Goal: Learn about a topic: Understand process/instructions

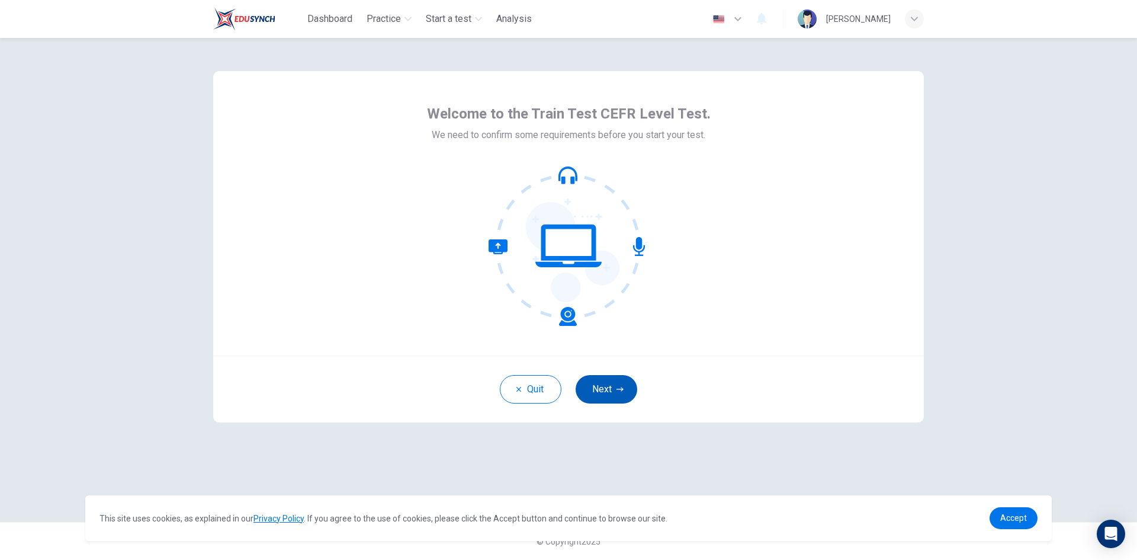
click at [601, 384] on button "Next" at bounding box center [607, 389] width 62 height 28
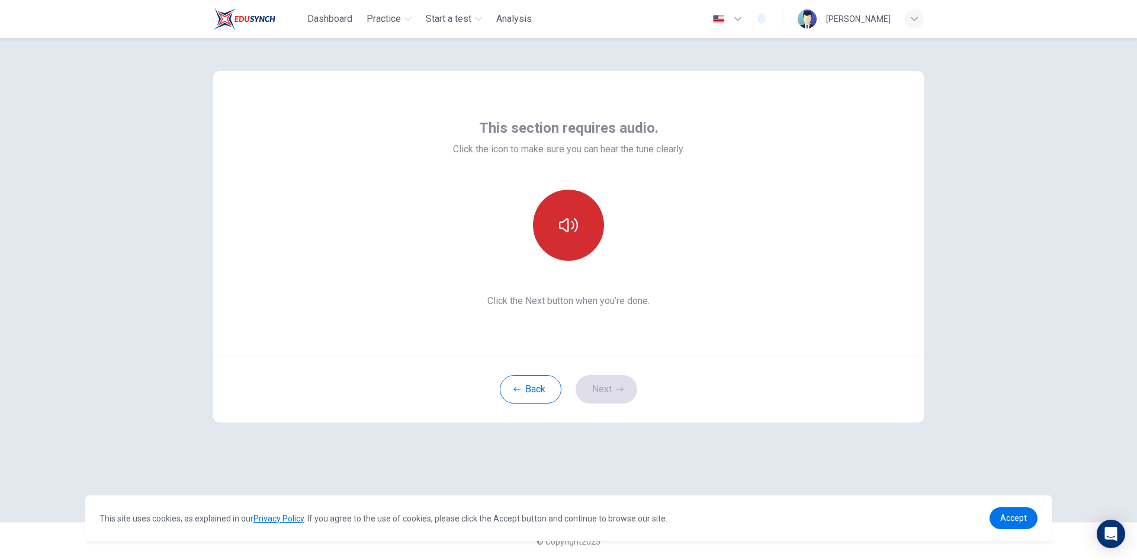
click at [576, 223] on icon "button" at bounding box center [568, 225] width 19 height 19
click at [559, 240] on button "button" at bounding box center [568, 225] width 71 height 71
click at [559, 222] on icon "button" at bounding box center [568, 225] width 19 height 19
click at [562, 221] on icon "button" at bounding box center [568, 225] width 19 height 19
click at [617, 392] on icon "button" at bounding box center [620, 389] width 7 height 7
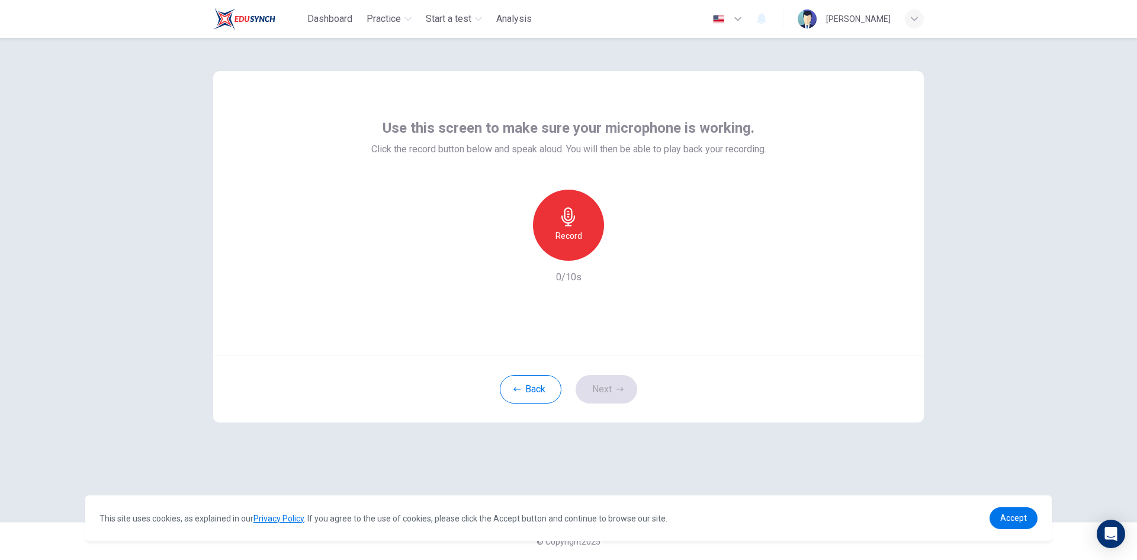
click at [572, 236] on h6 "Record" at bounding box center [569, 236] width 27 height 14
click at [563, 230] on h6 "Record" at bounding box center [569, 236] width 27 height 14
click at [567, 239] on h6 "Stop" at bounding box center [569, 236] width 18 height 14
click at [625, 251] on icon "button" at bounding box center [623, 251] width 5 height 7
click at [617, 391] on icon "button" at bounding box center [620, 389] width 7 height 7
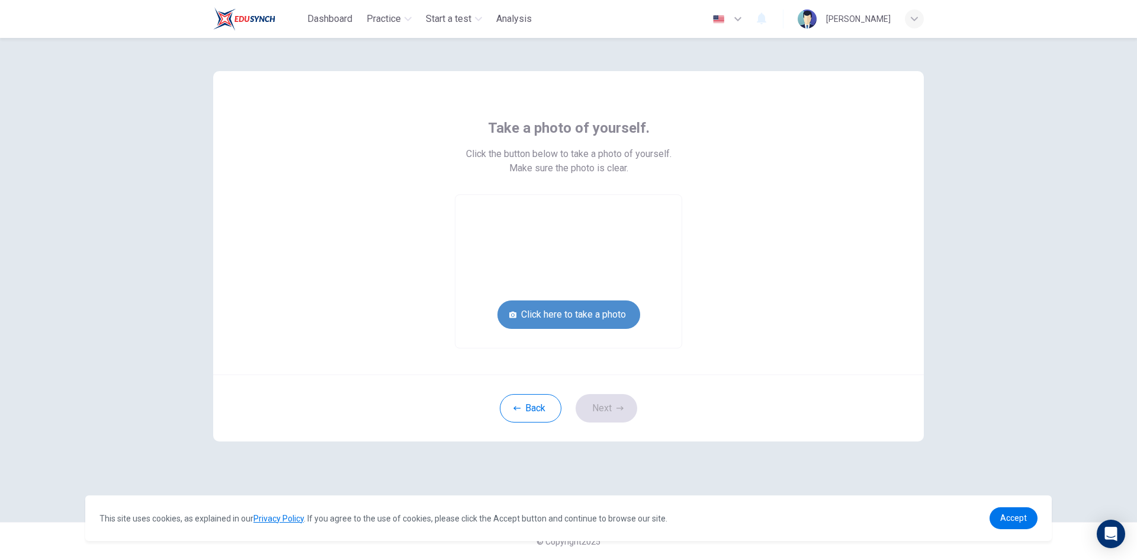
click at [567, 313] on button "Click here to take a photo" at bounding box center [569, 314] width 143 height 28
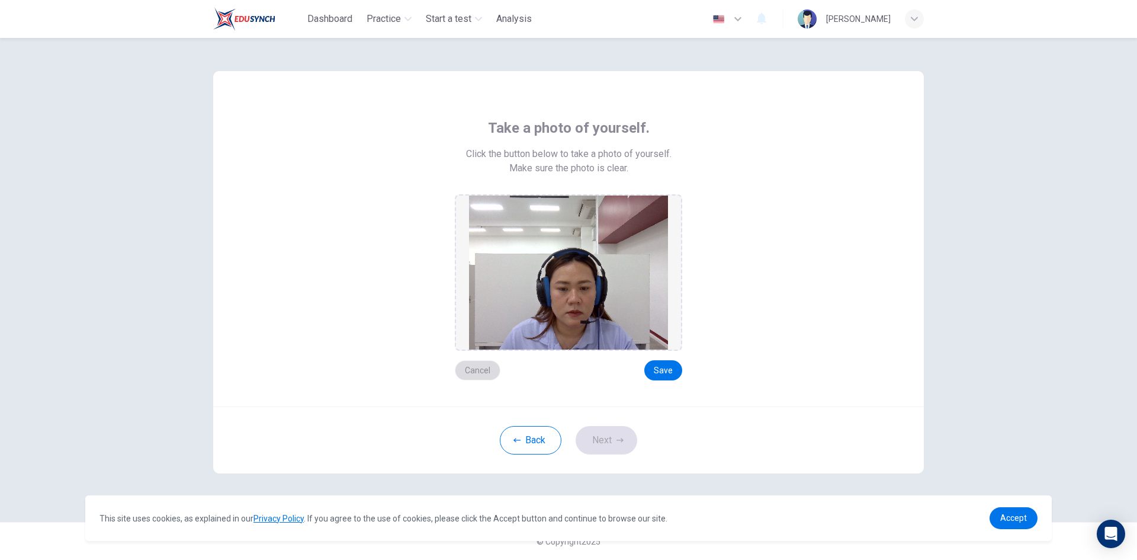
click at [479, 367] on button "Cancel" at bounding box center [478, 370] width 46 height 20
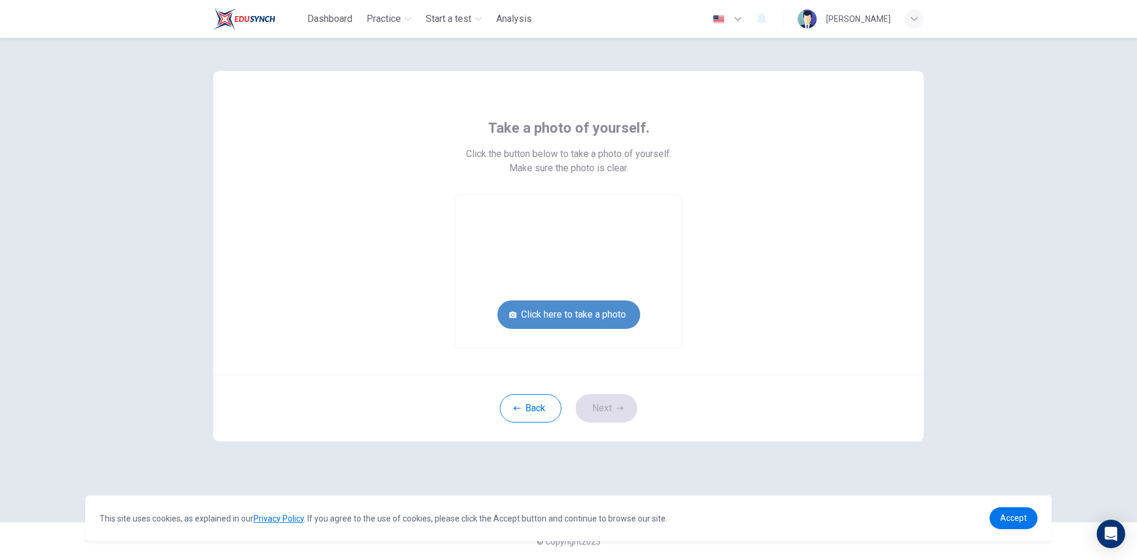
click at [584, 313] on button "Click here to take a photo" at bounding box center [569, 314] width 143 height 28
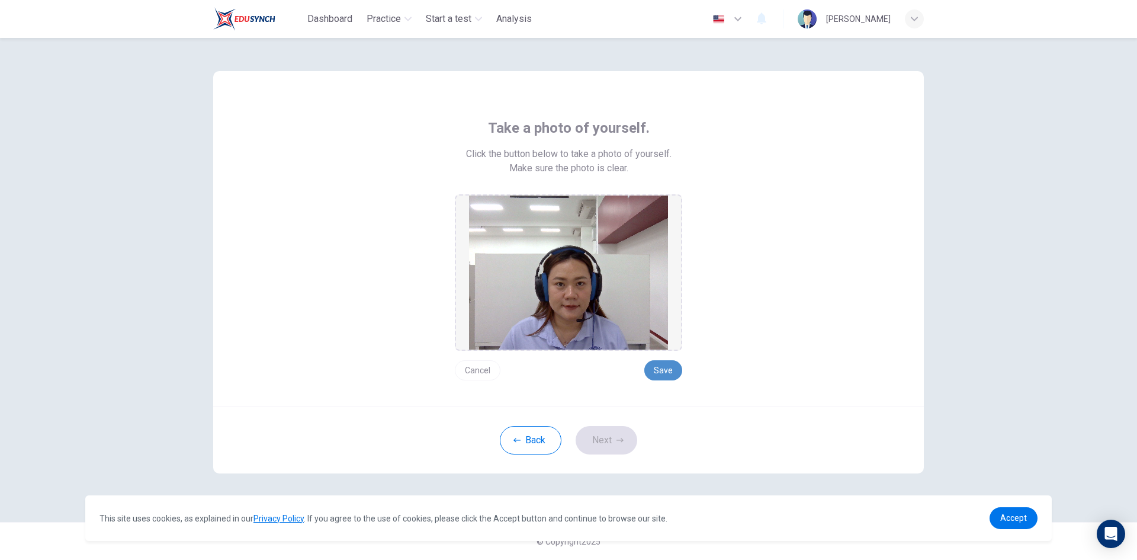
click at [666, 368] on button "Save" at bounding box center [663, 370] width 38 height 20
click at [607, 440] on button "Next" at bounding box center [607, 440] width 62 height 28
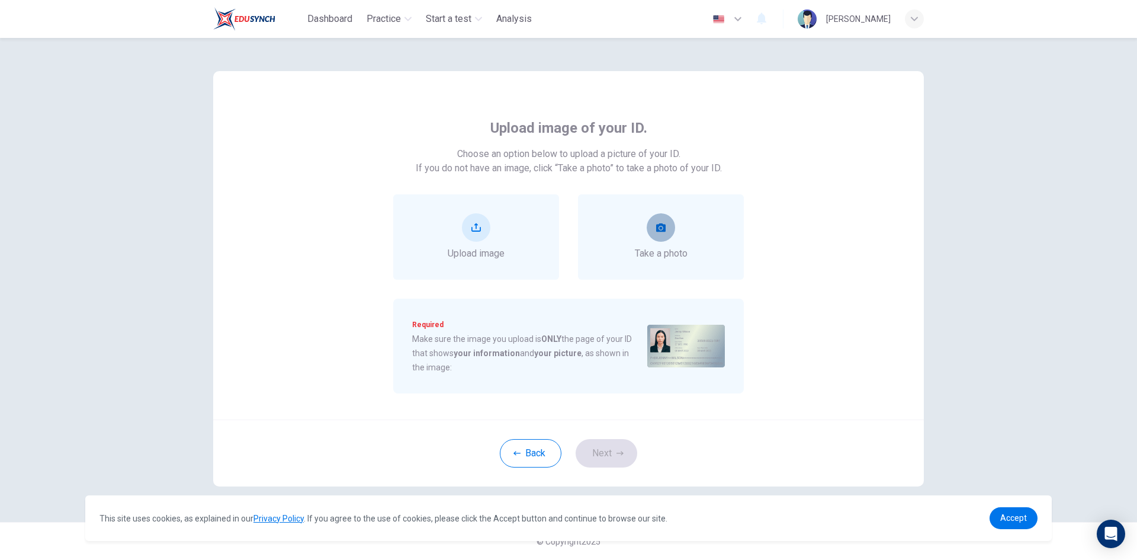
click at [663, 232] on icon "take photo" at bounding box center [660, 227] width 9 height 8
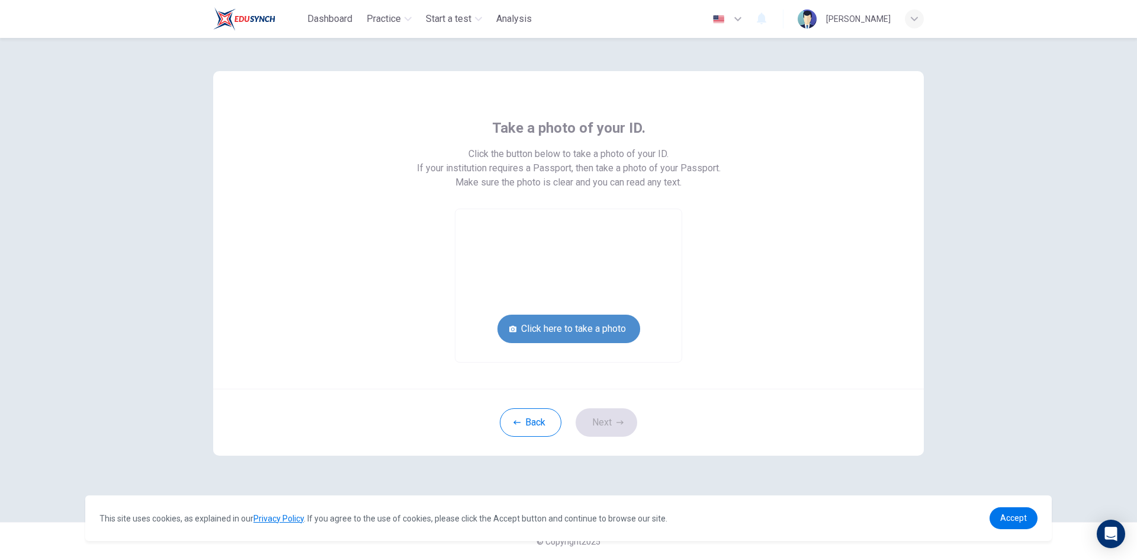
click at [566, 329] on button "Click here to take a photo" at bounding box center [569, 329] width 143 height 28
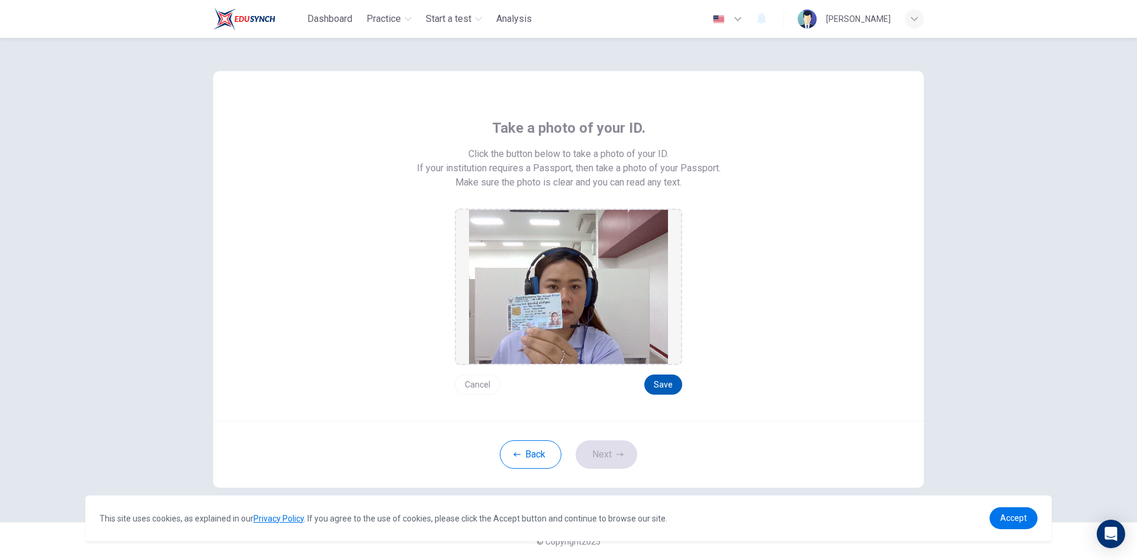
click at [668, 380] on button "Save" at bounding box center [663, 384] width 38 height 20
click at [617, 451] on icon "button" at bounding box center [620, 454] width 7 height 7
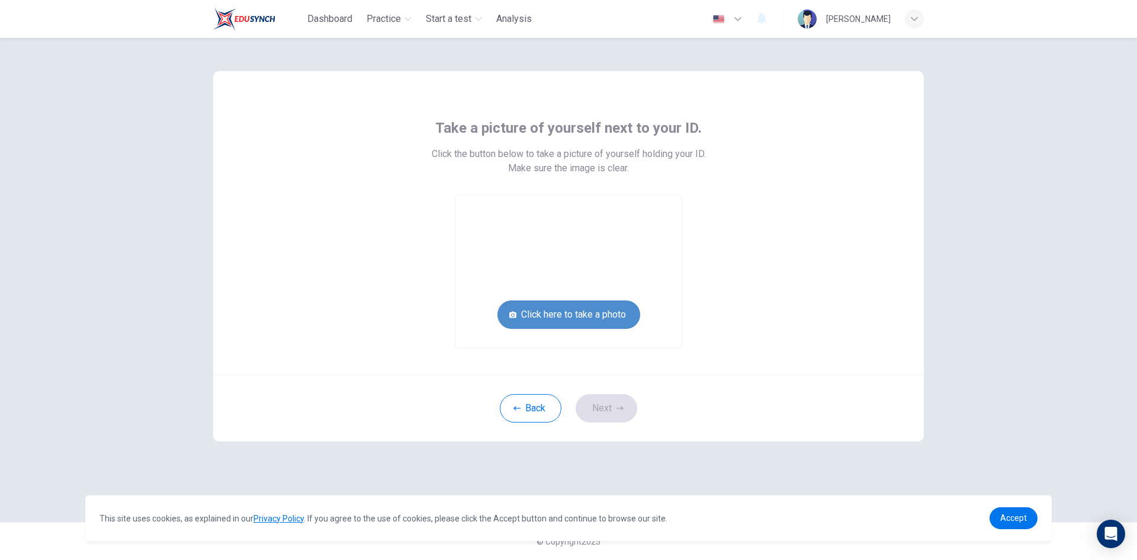
click at [601, 310] on button "Click here to take a photo" at bounding box center [569, 314] width 143 height 28
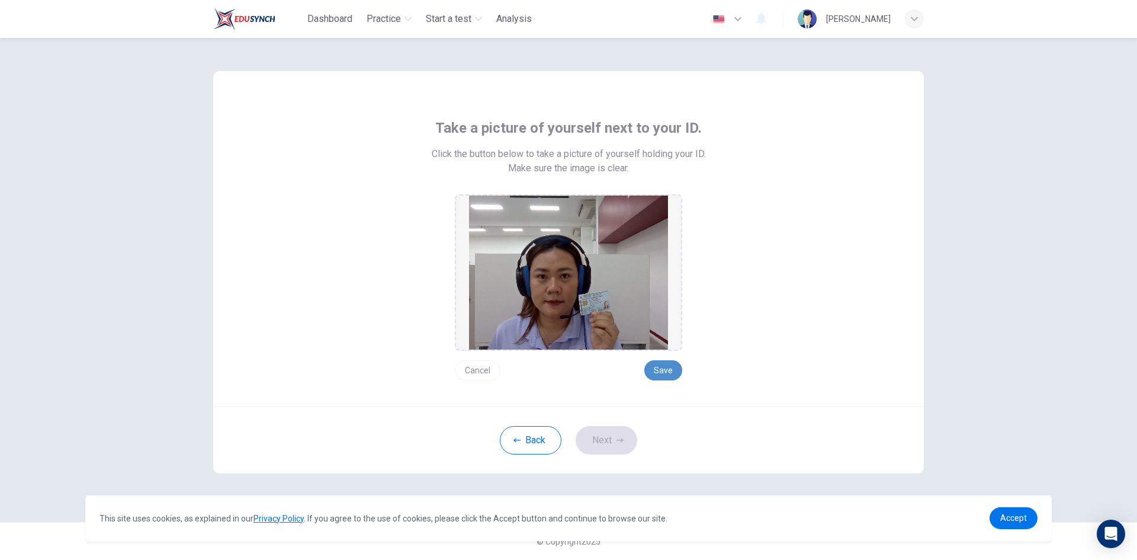
click at [669, 364] on button "Save" at bounding box center [663, 370] width 38 height 20
click at [611, 439] on button "Next" at bounding box center [607, 440] width 62 height 28
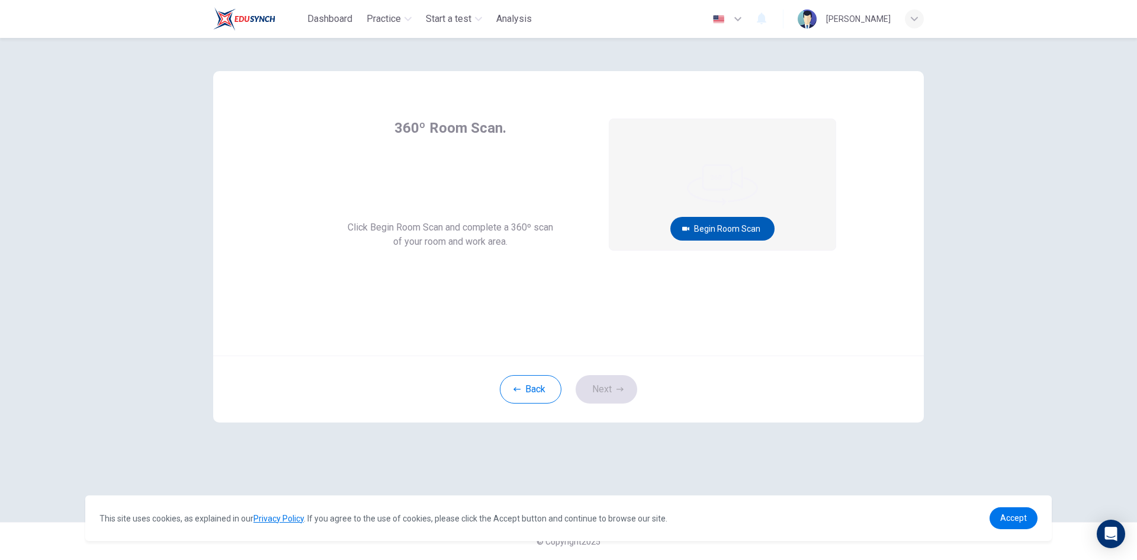
click at [746, 230] on button "Begin Room Scan" at bounding box center [723, 229] width 104 height 24
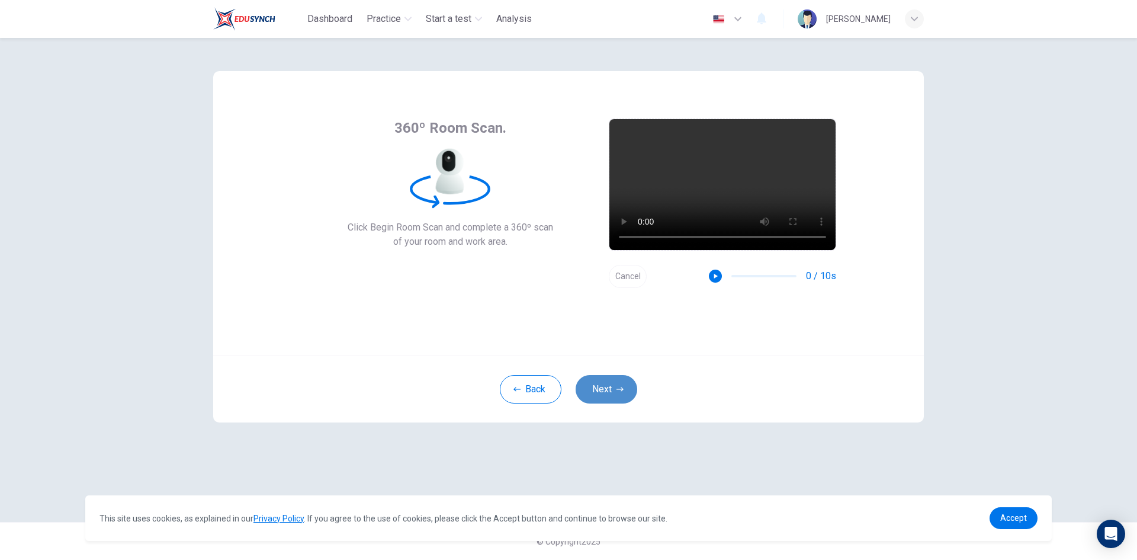
click at [621, 387] on icon "button" at bounding box center [620, 389] width 7 height 7
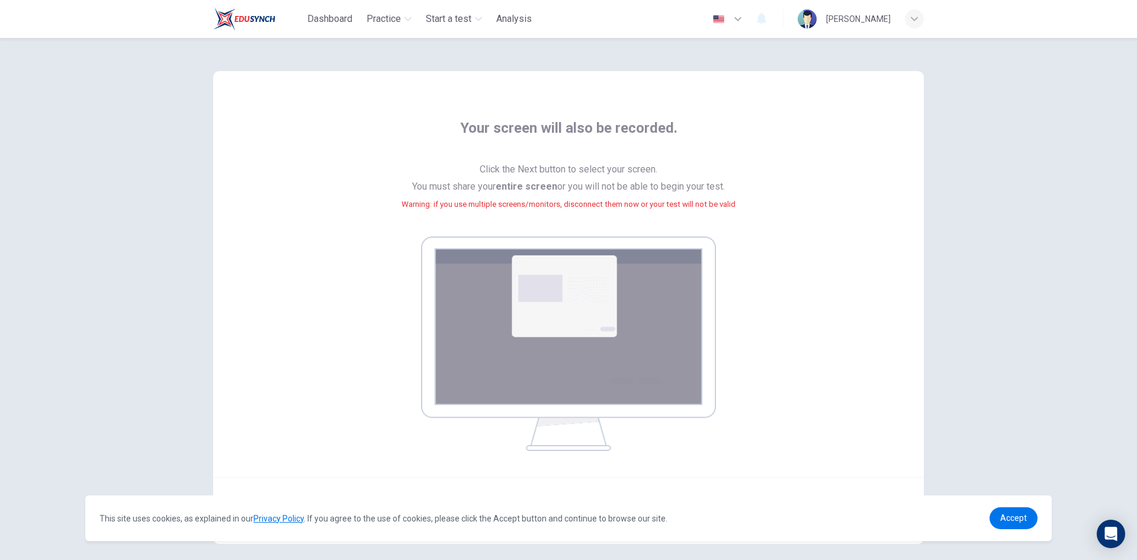
scroll to position [54, 0]
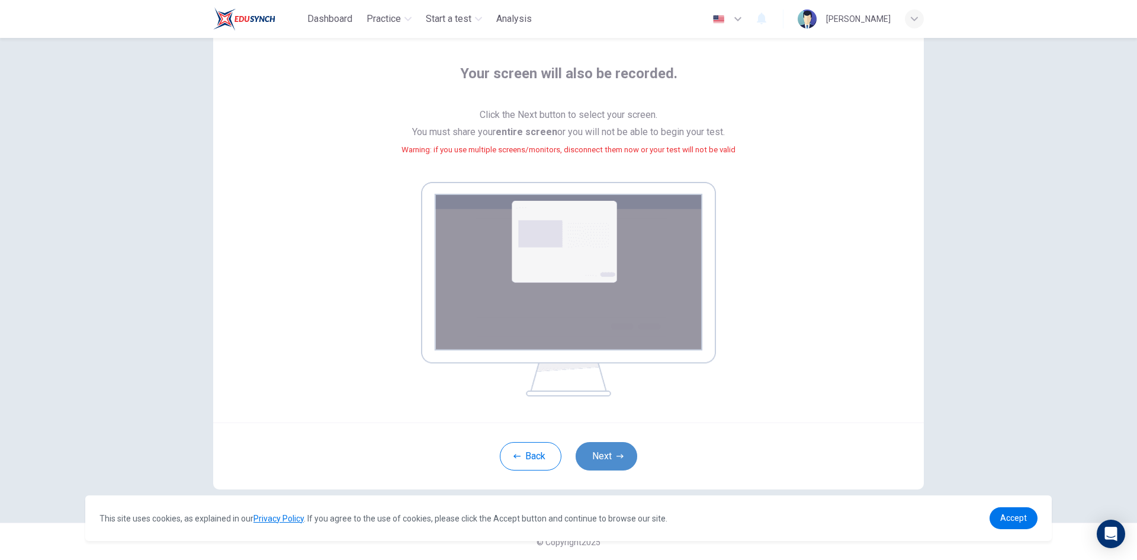
click at [608, 450] on button "Next" at bounding box center [607, 456] width 62 height 28
click at [1025, 512] on link "Accept" at bounding box center [1014, 518] width 48 height 22
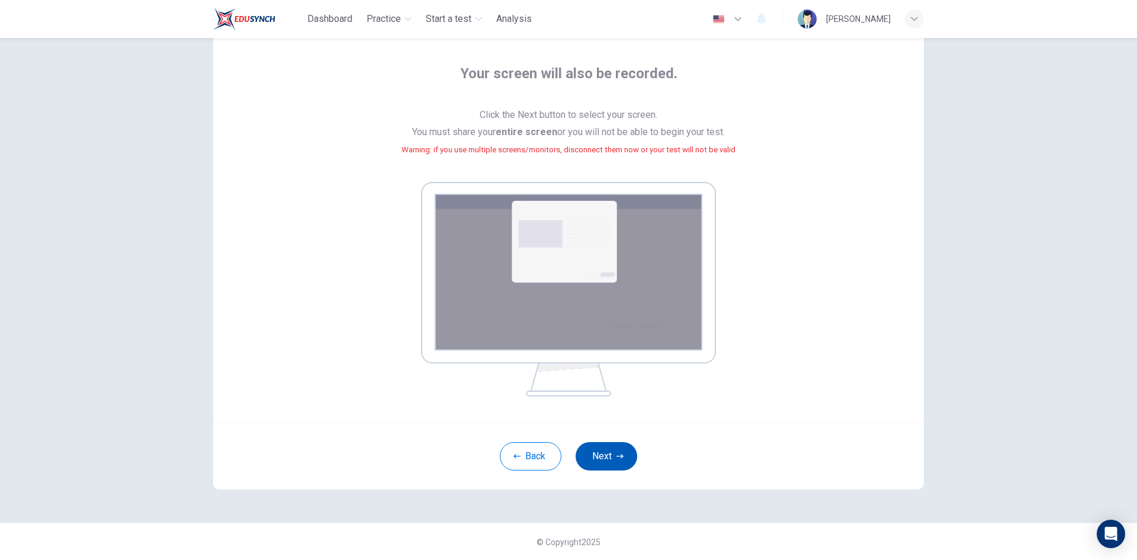
click at [607, 456] on button "Next" at bounding box center [607, 456] width 62 height 28
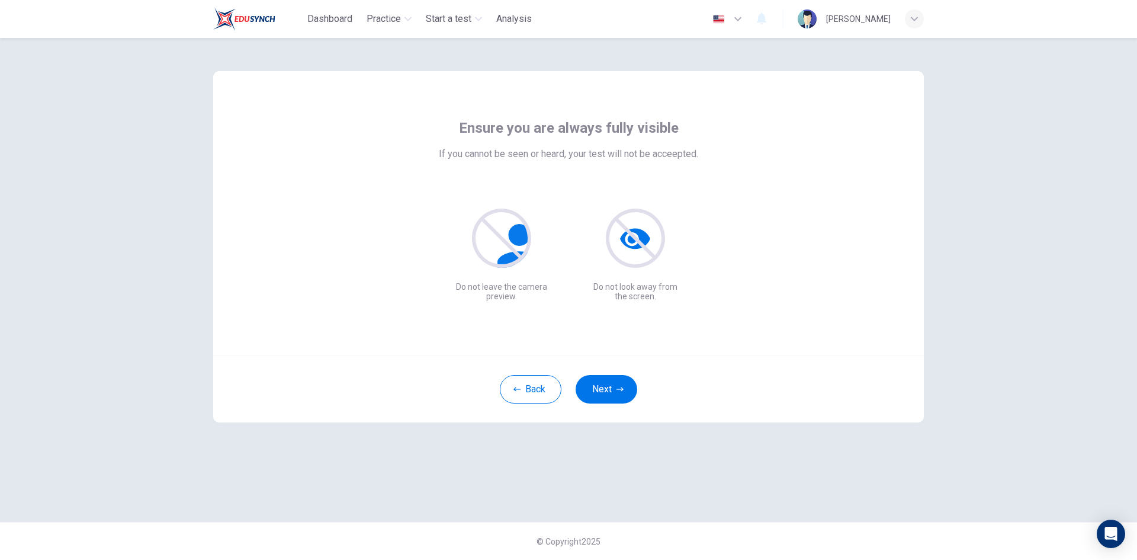
scroll to position [0, 0]
click at [617, 390] on icon "button" at bounding box center [620, 389] width 7 height 7
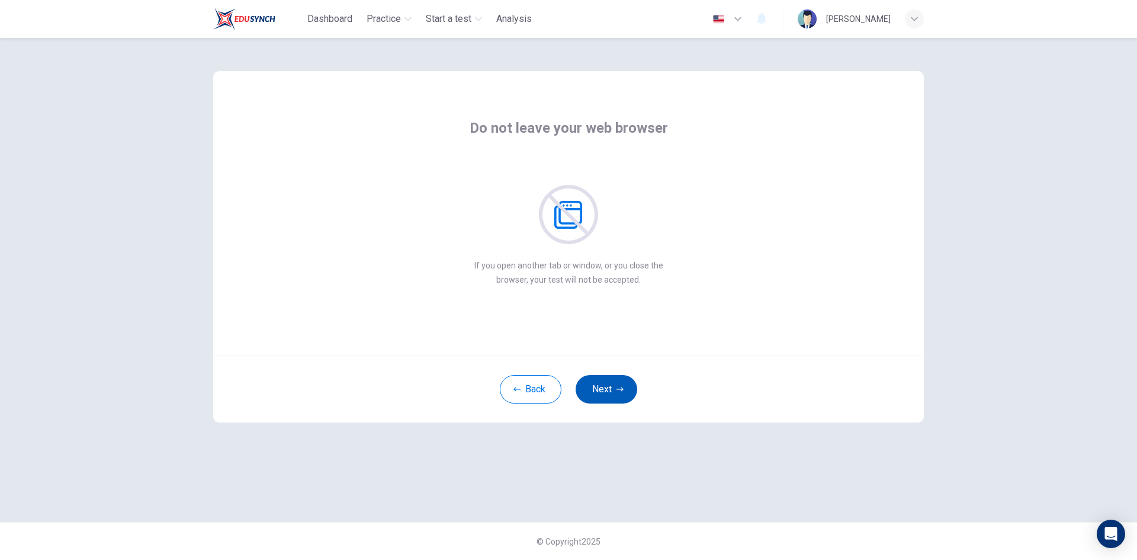
click at [617, 390] on icon "button" at bounding box center [620, 389] width 7 height 7
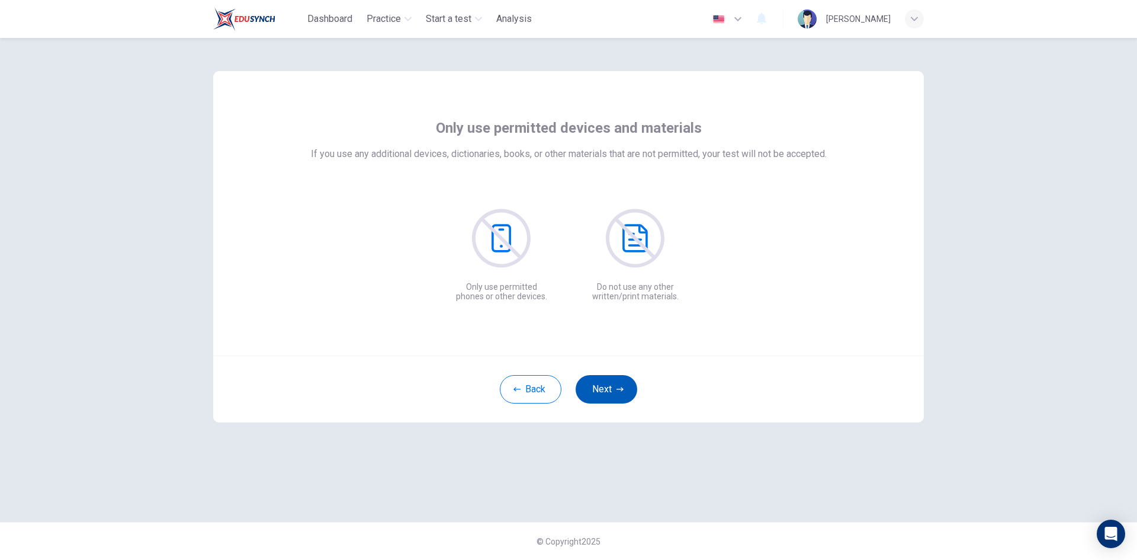
click at [617, 390] on icon "button" at bounding box center [620, 389] width 7 height 7
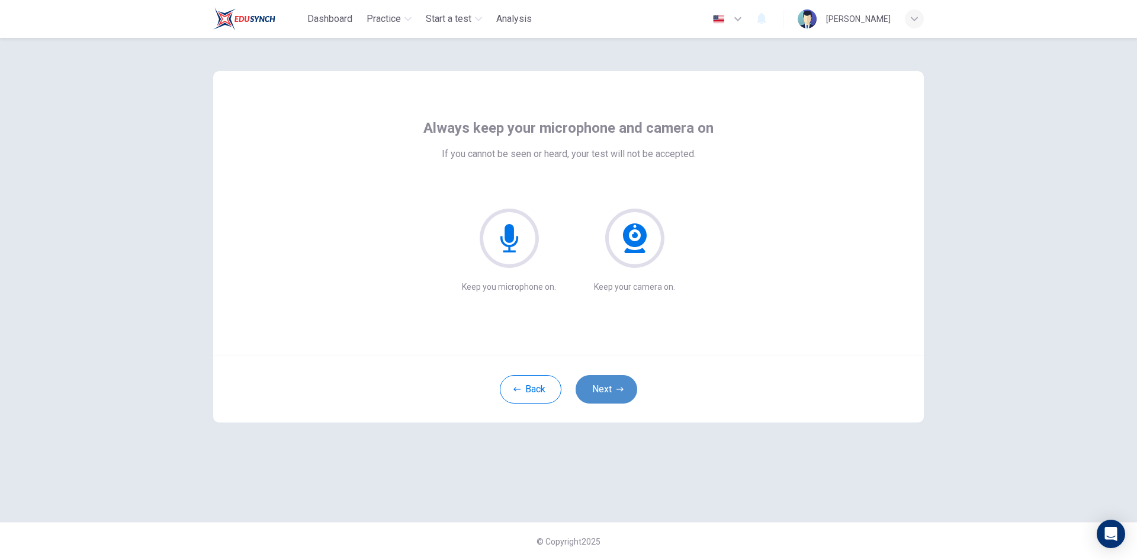
click at [615, 385] on button "Next" at bounding box center [607, 389] width 62 height 28
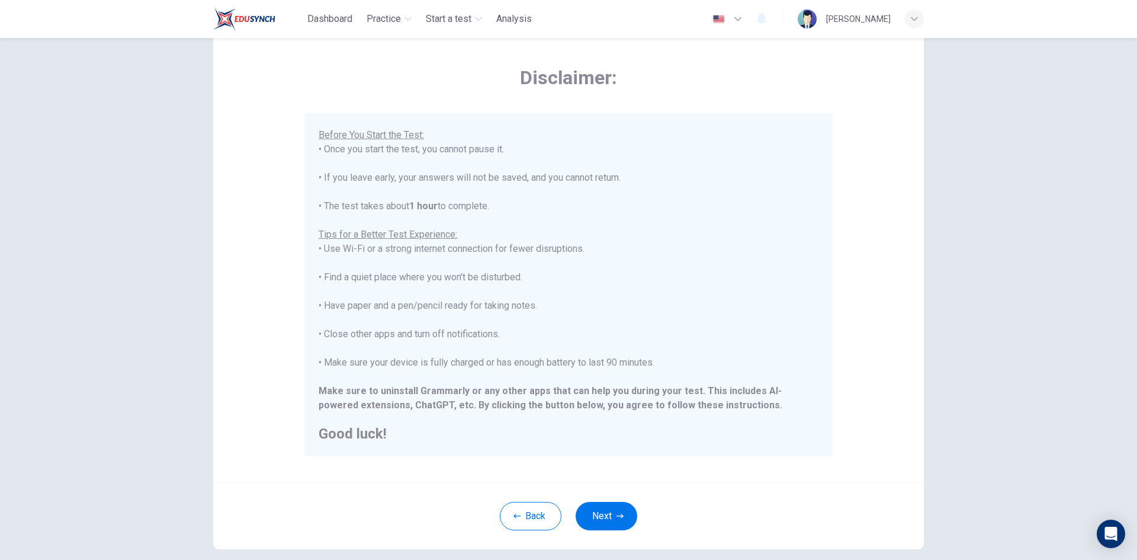
scroll to position [99, 0]
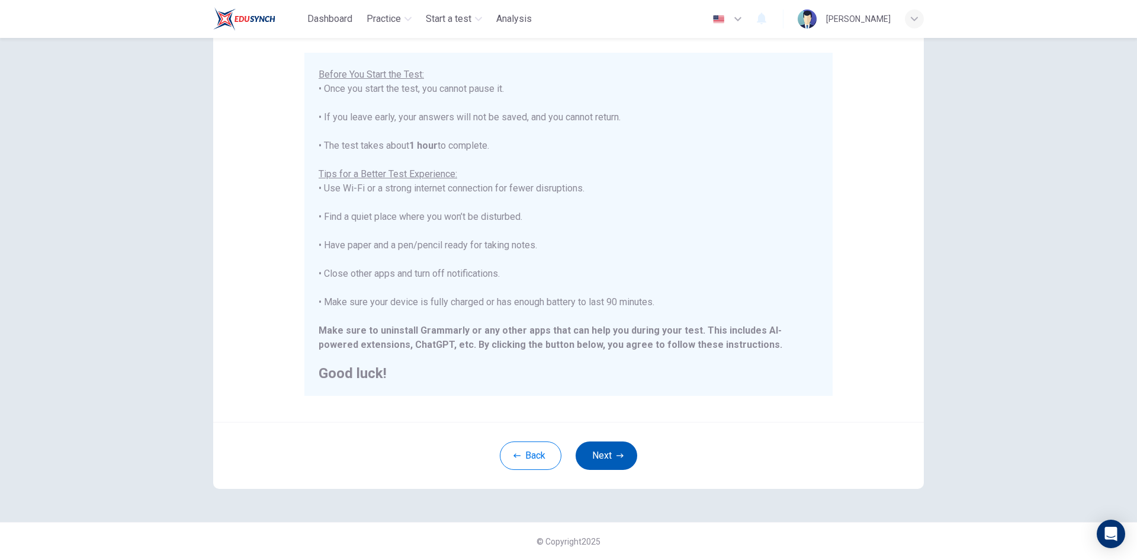
click at [608, 454] on button "Next" at bounding box center [607, 455] width 62 height 28
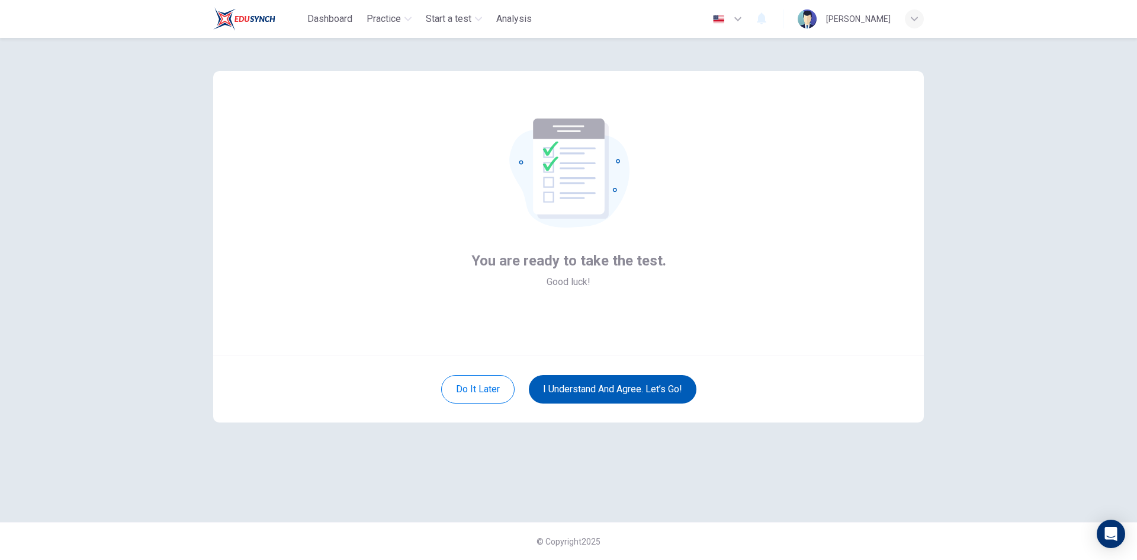
scroll to position [0, 0]
click at [600, 393] on button "I understand and agree. Let’s go!" at bounding box center [613, 389] width 168 height 28
